Goal: Check status: Check status

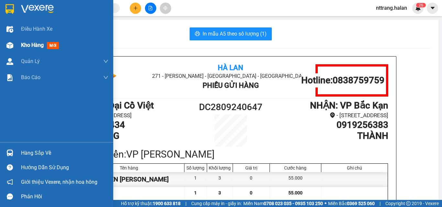
click at [27, 45] on span "Kho hàng" at bounding box center [32, 45] width 23 height 6
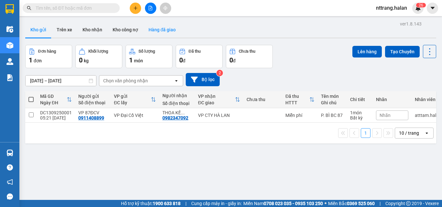
click at [163, 30] on button "Hàng đã giao" at bounding box center [161, 30] width 37 height 16
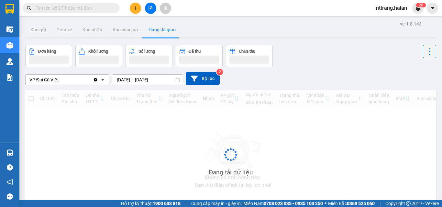
click at [121, 81] on input "[DATE] – [DATE]" at bounding box center [147, 80] width 70 height 10
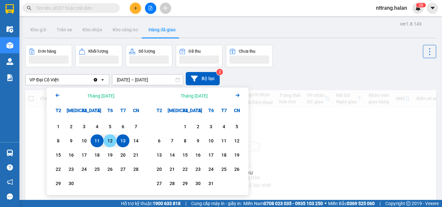
click at [110, 141] on div "12" at bounding box center [109, 141] width 9 height 8
type input "[DATE] – [DATE]"
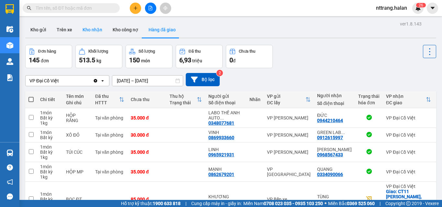
click at [91, 27] on button "Kho nhận" at bounding box center [92, 30] width 30 height 16
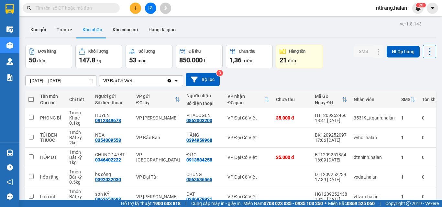
click at [48, 78] on input "16/07/2025 – 13/09/2025" at bounding box center [61, 81] width 70 height 10
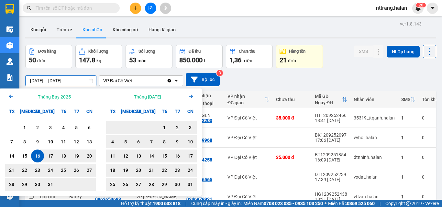
click at [191, 95] on icon "Arrow Right" at bounding box center [191, 96] width 8 height 8
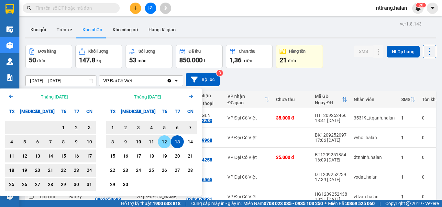
click at [167, 141] on div "12" at bounding box center [164, 142] width 9 height 8
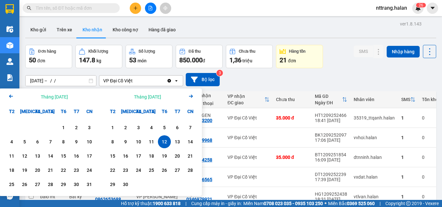
click at [167, 141] on div "12" at bounding box center [164, 142] width 9 height 8
type input "[DATE] – [DATE]"
